Goal: Use online tool/utility: Use online tool/utility

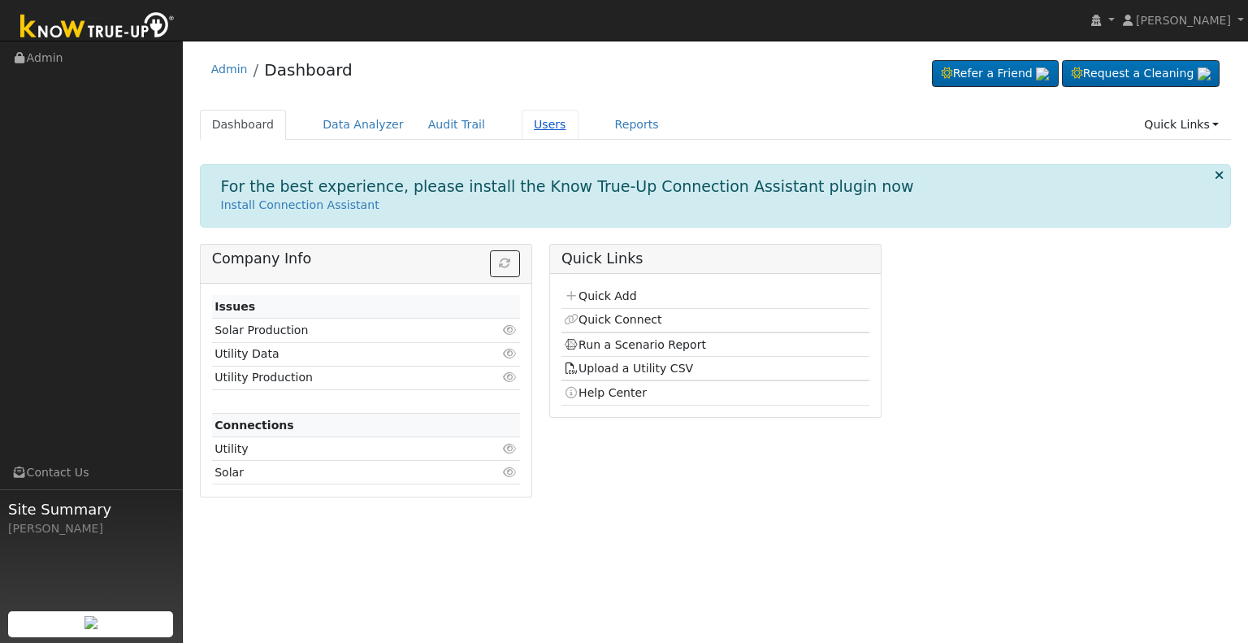
click at [522, 125] on link "Users" at bounding box center [550, 125] width 57 height 30
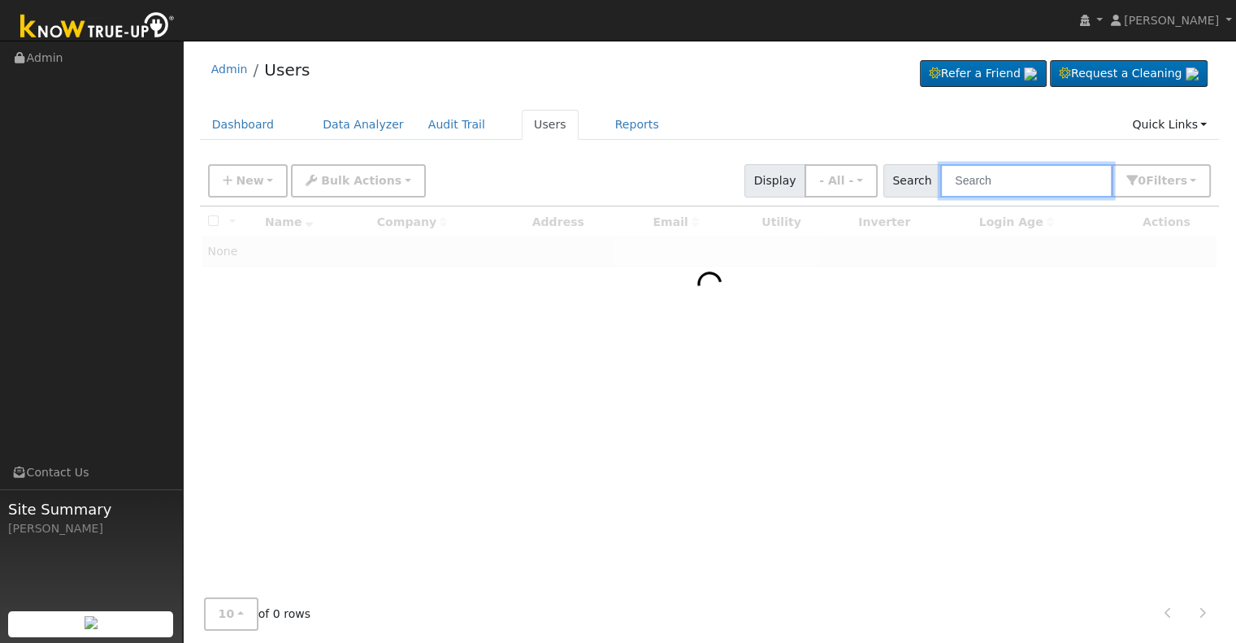
click at [987, 186] on input "text" at bounding box center [1026, 180] width 172 height 33
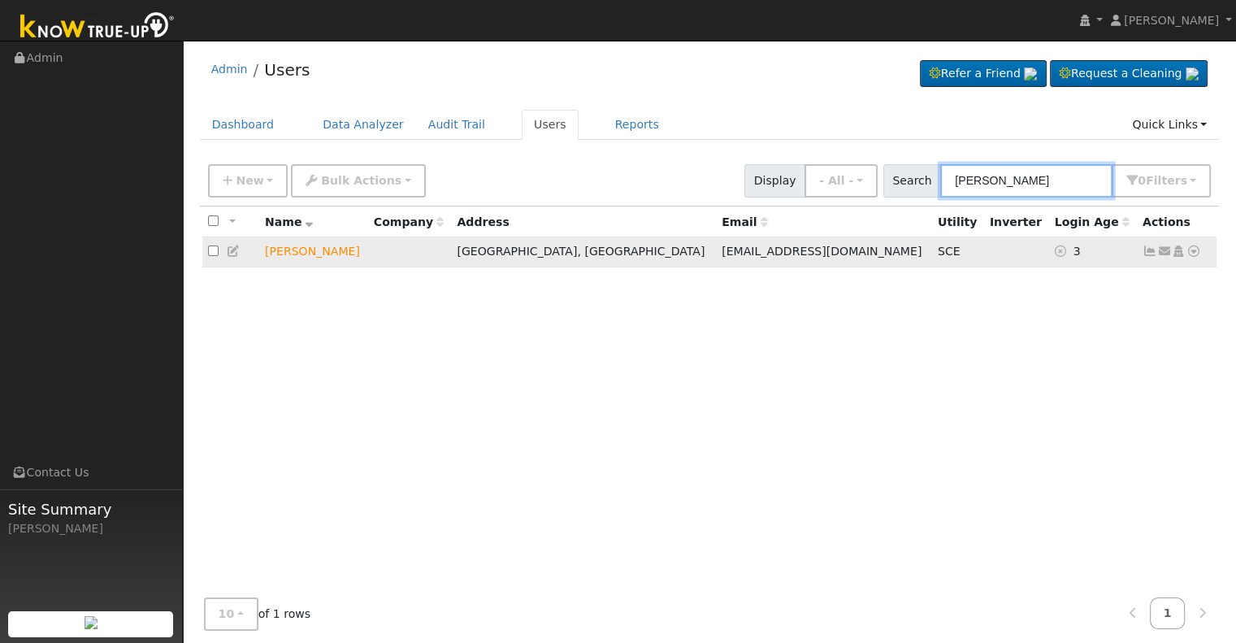
type input "westley"
click at [1193, 253] on icon at bounding box center [1193, 250] width 15 height 11
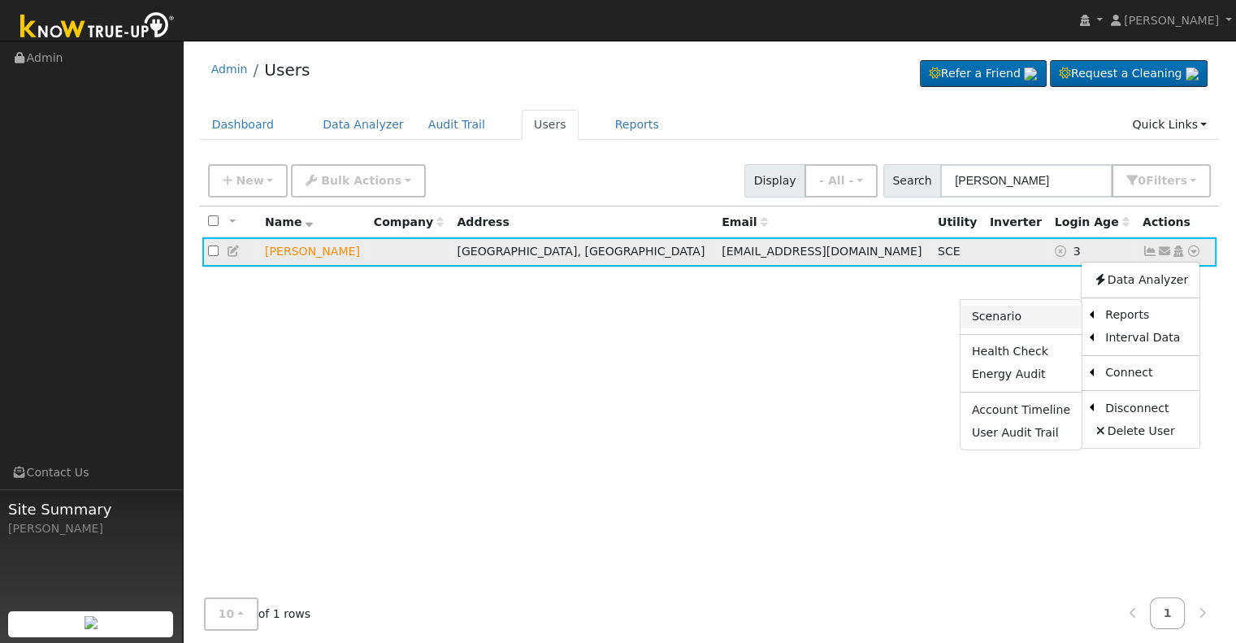
click at [1017, 309] on link "Scenario" at bounding box center [1020, 317] width 121 height 23
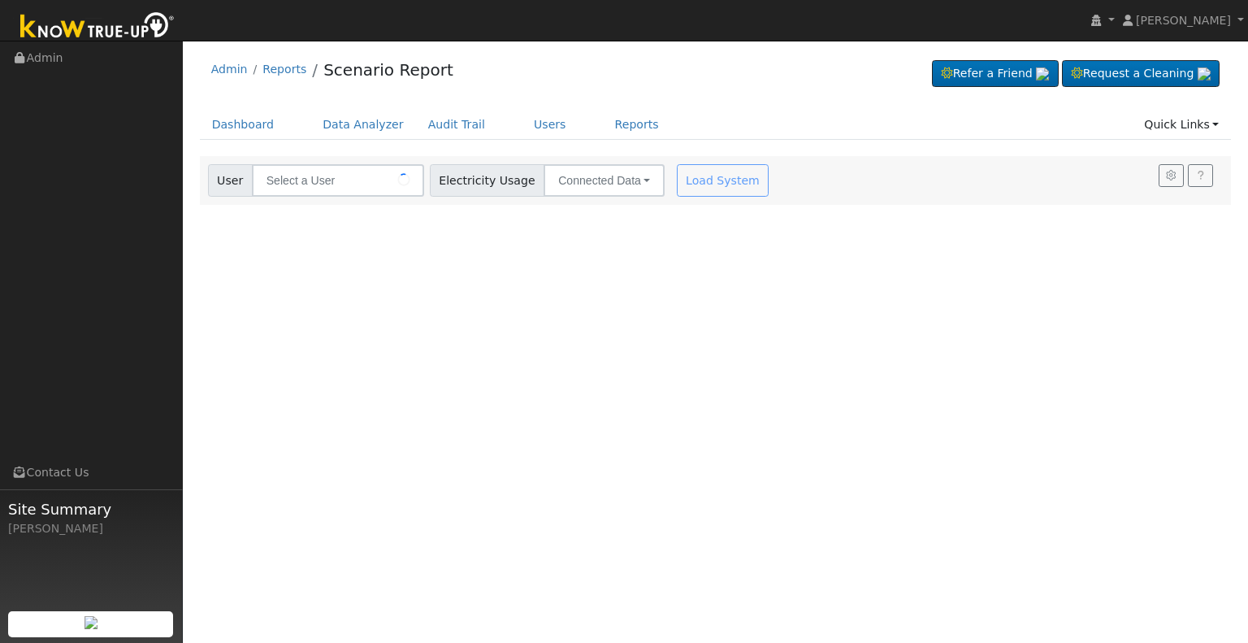
type input "[PERSON_NAME]"
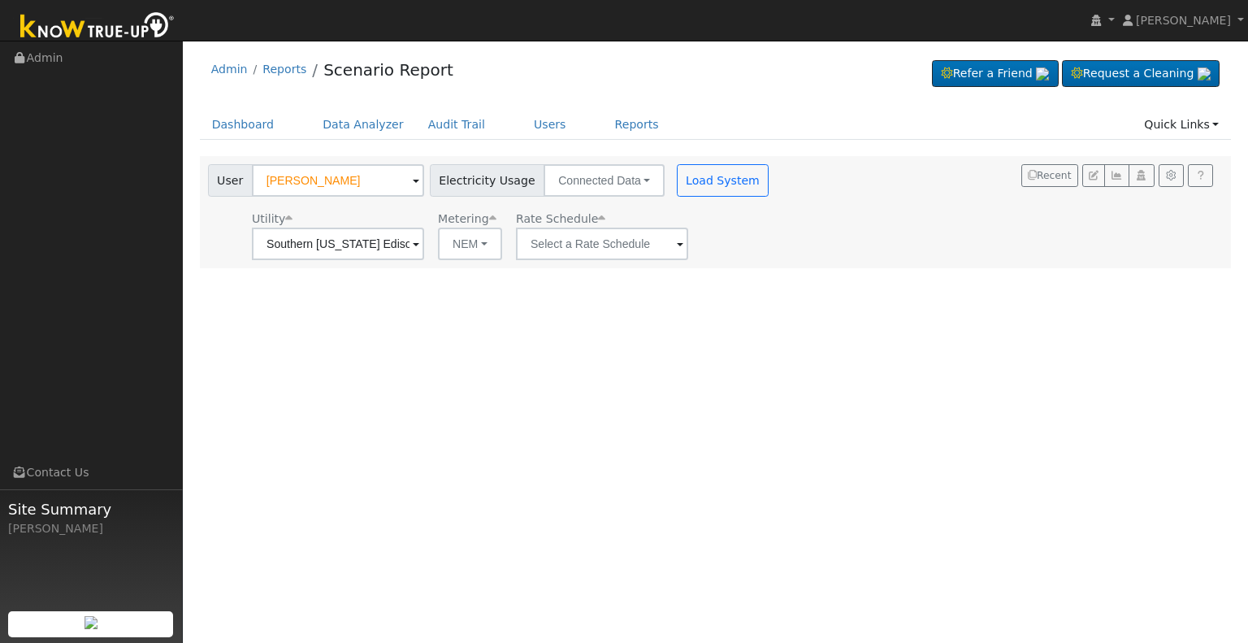
click at [419, 243] on span at bounding box center [416, 245] width 7 height 19
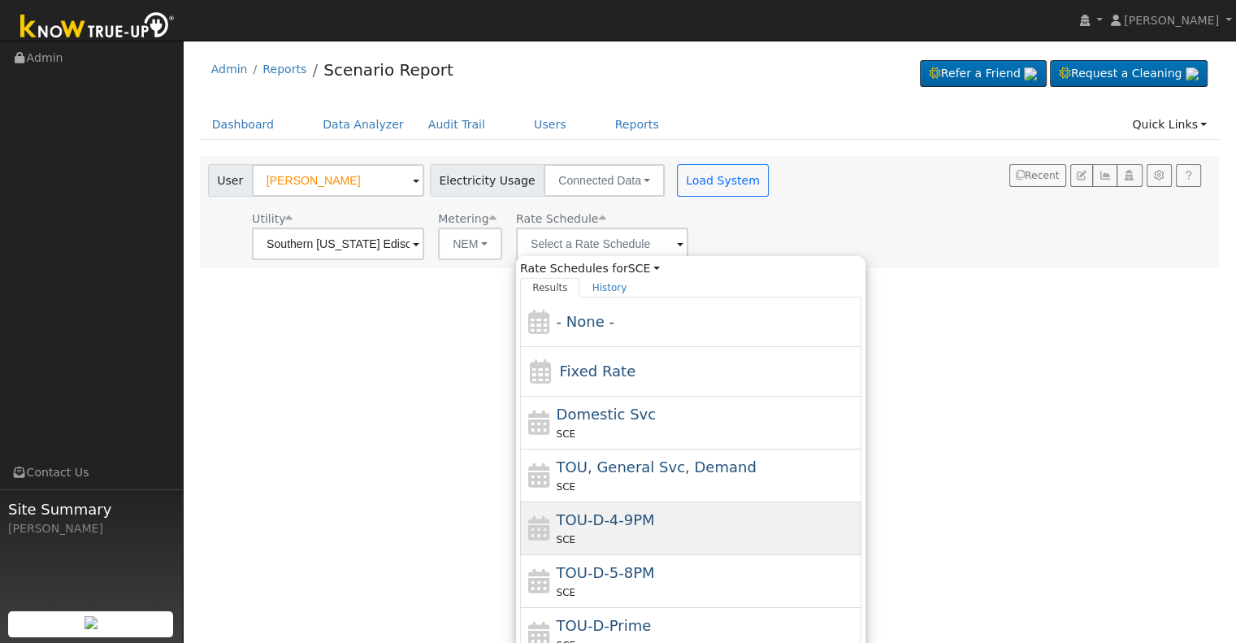
click at [744, 532] on div "SCE" at bounding box center [707, 539] width 301 height 17
type input "TOU-D-4-9PM"
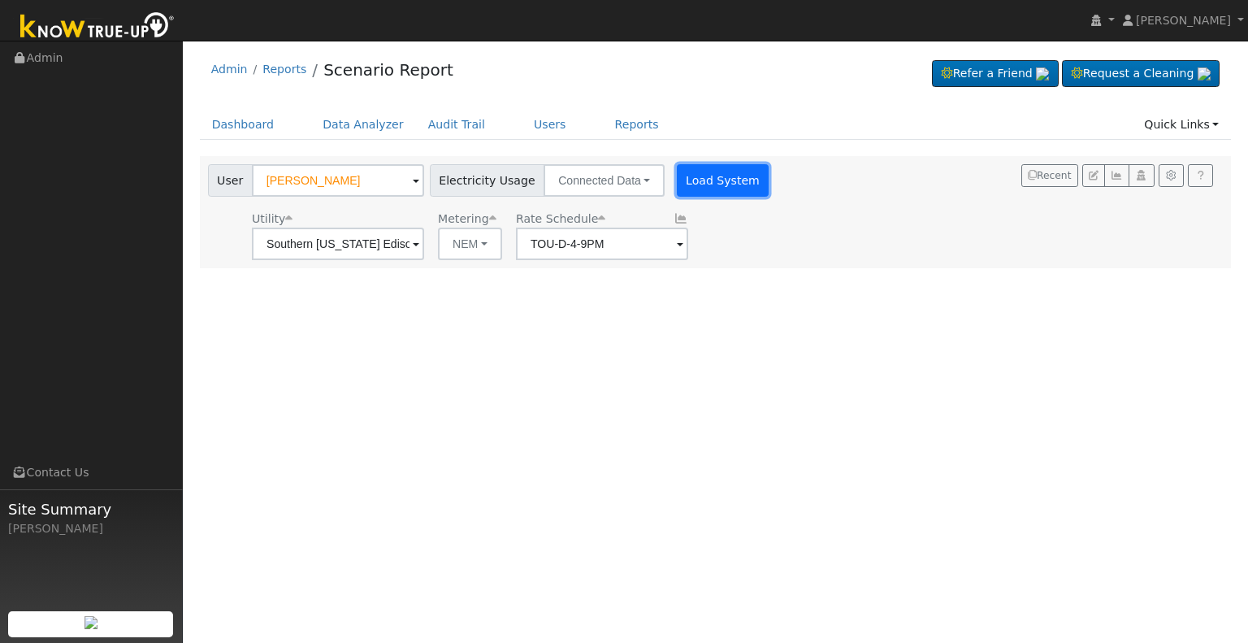
click at [715, 174] on button "Load System" at bounding box center [723, 180] width 93 height 33
